Goal: Task Accomplishment & Management: Use online tool/utility

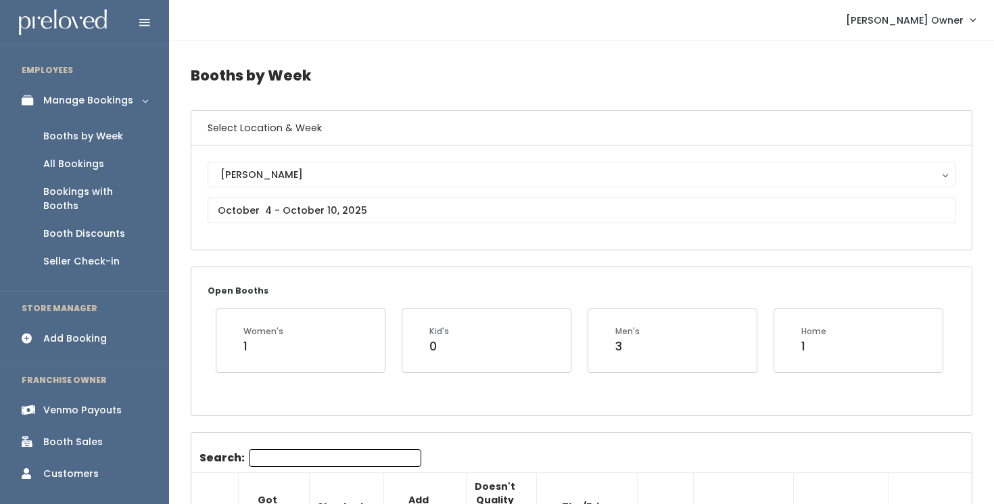
click at [103, 227] on div "Booth Discounts" at bounding box center [84, 234] width 82 height 14
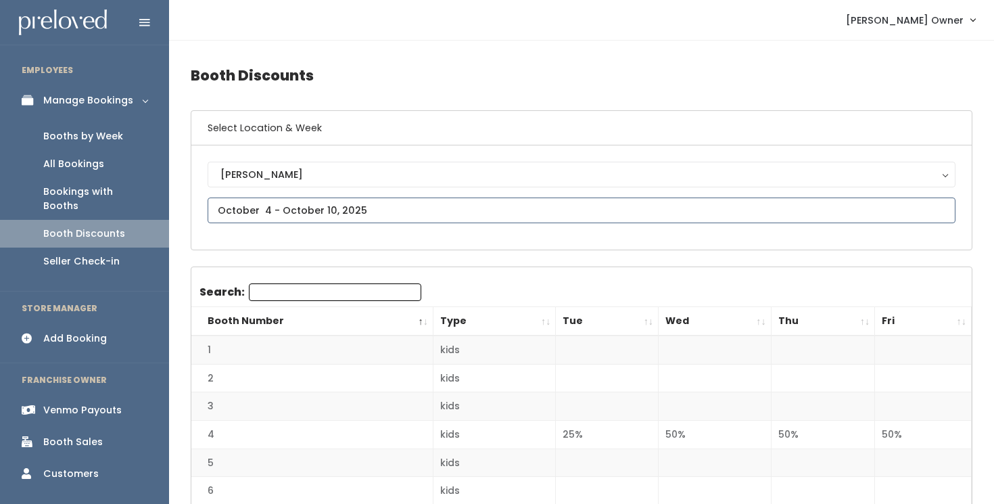
click at [383, 210] on input "text" at bounding box center [582, 211] width 748 height 26
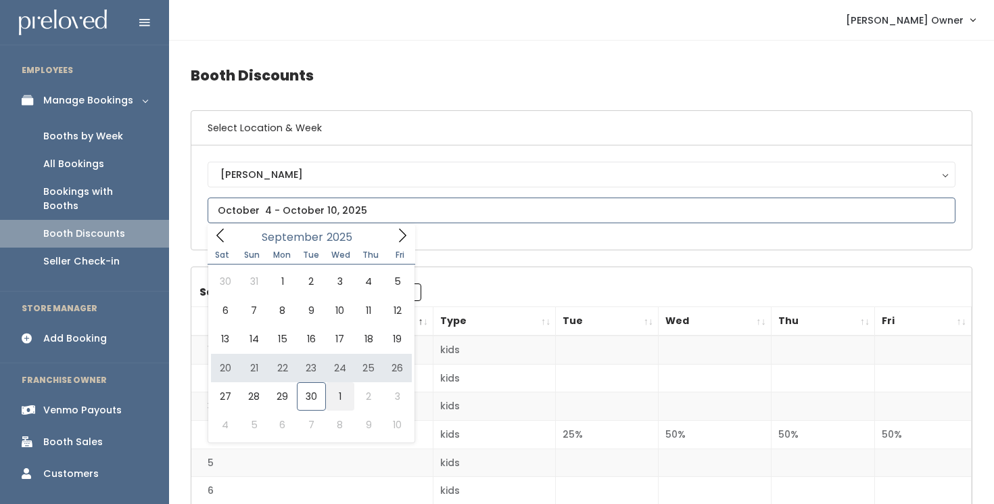
type input "September 27 to October 3"
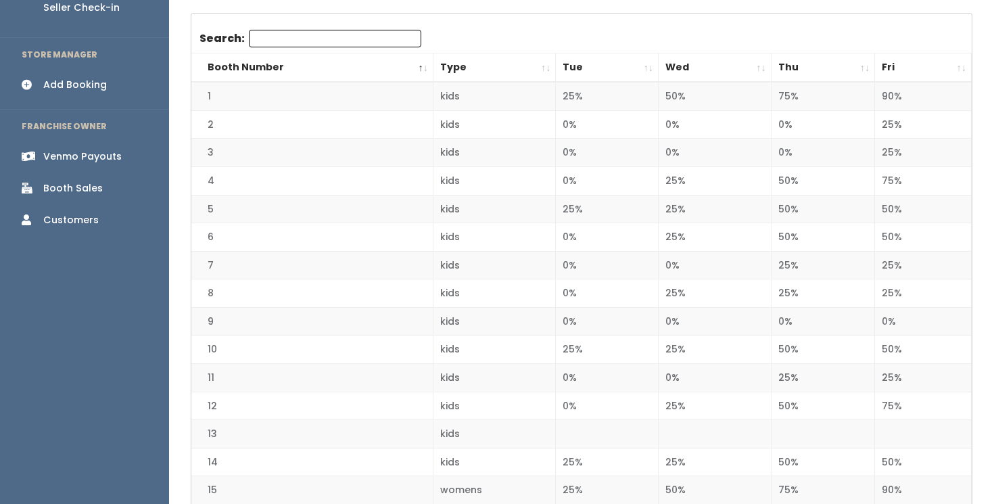
scroll to position [253, 0]
